Goal: Find specific page/section: Find specific page/section

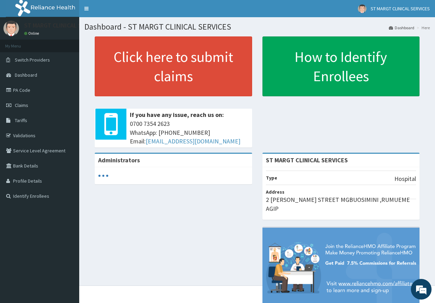
click at [19, 89] on link "PA Code" at bounding box center [39, 90] width 79 height 15
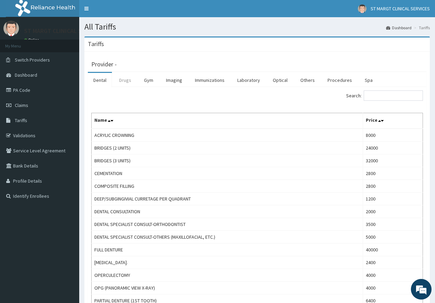
click at [127, 81] on link "Drugs" at bounding box center [125, 80] width 23 height 14
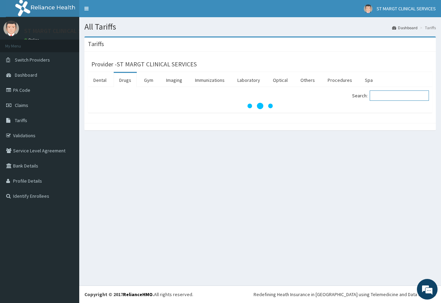
click at [402, 93] on input "Search:" at bounding box center [398, 96] width 59 height 10
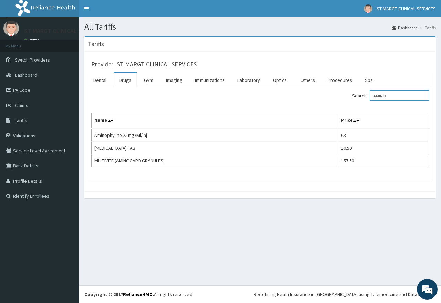
type input "AMINO"
click at [25, 89] on link "PA Code" at bounding box center [39, 90] width 79 height 15
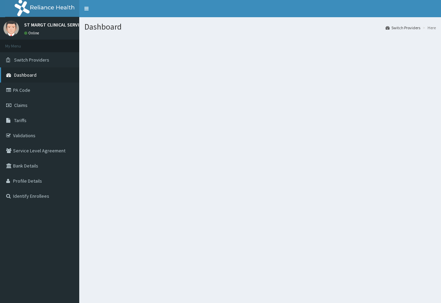
click at [26, 75] on span "Dashboard" at bounding box center [25, 75] width 22 height 6
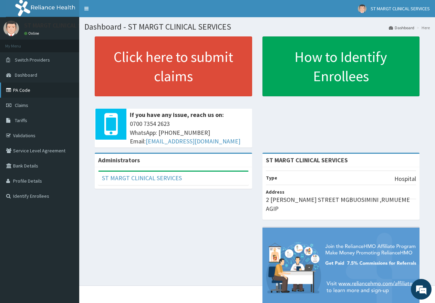
click at [26, 89] on link "PA Code" at bounding box center [39, 90] width 79 height 15
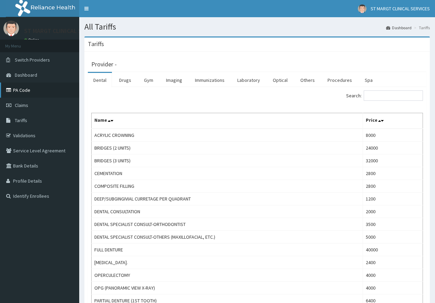
click at [22, 90] on link "PA Code" at bounding box center [39, 90] width 79 height 15
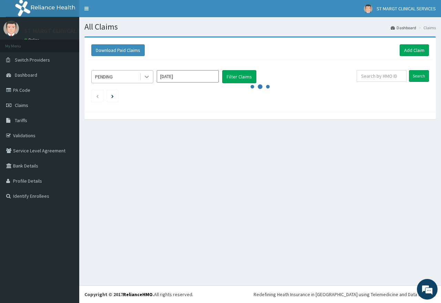
click at [145, 77] on icon at bounding box center [146, 76] width 7 height 7
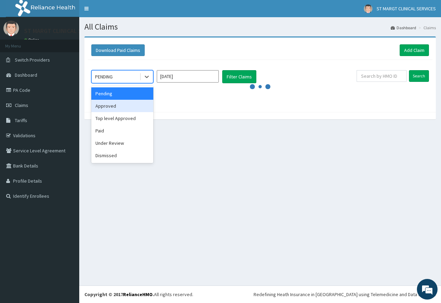
click at [108, 107] on div "Approved" at bounding box center [122, 106] width 62 height 12
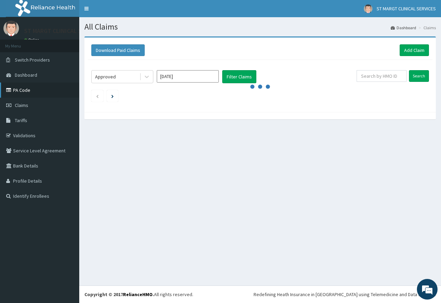
click at [19, 91] on link "PA Code" at bounding box center [39, 90] width 79 height 15
